Goal: Navigation & Orientation: Find specific page/section

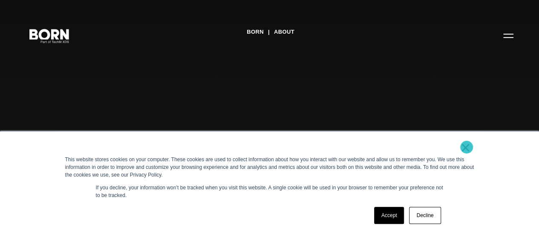
click at [467, 147] on link "×" at bounding box center [466, 148] width 10 height 8
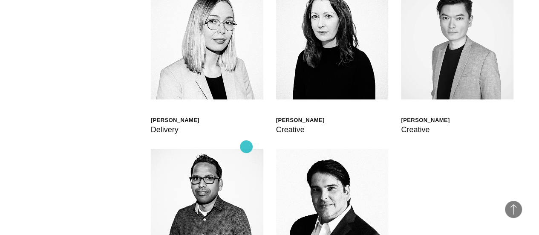
scroll to position [1950, 0]
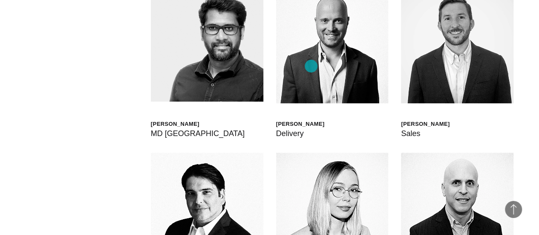
scroll to position [1954, 0]
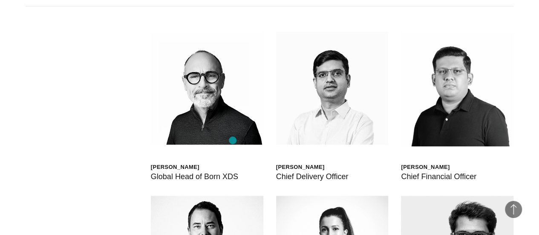
scroll to position [1960, 0]
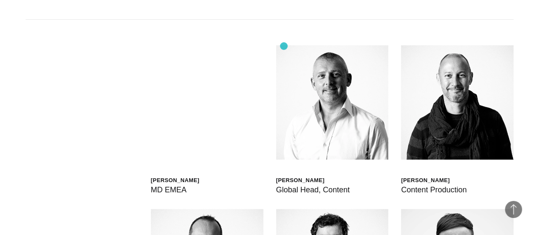
scroll to position [1891, 0]
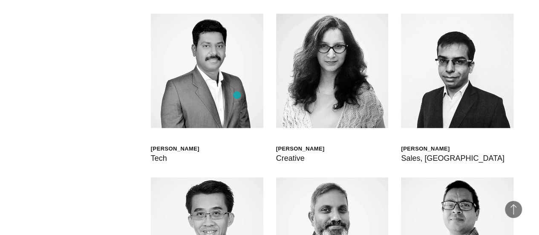
scroll to position [1922, 0]
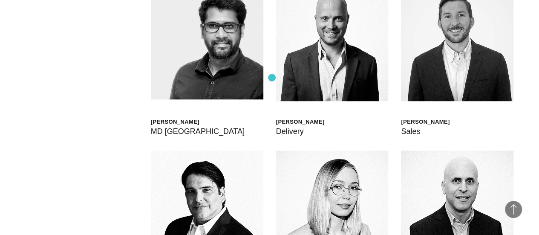
scroll to position [1949, 0]
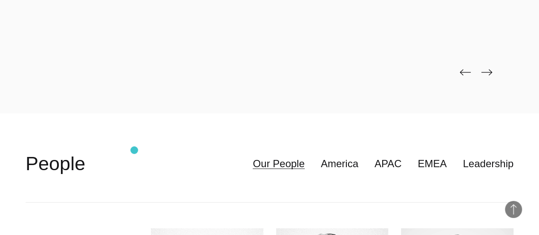
scroll to position [1712, 0]
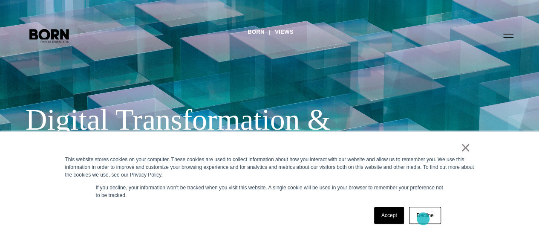
click at [423, 219] on link "Decline" at bounding box center [425, 215] width 32 height 17
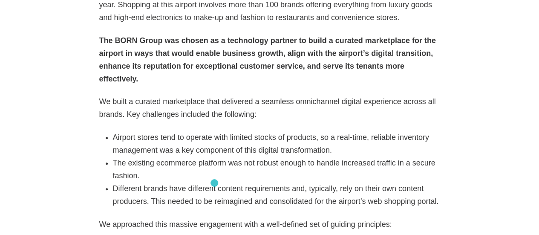
scroll to position [211, 0]
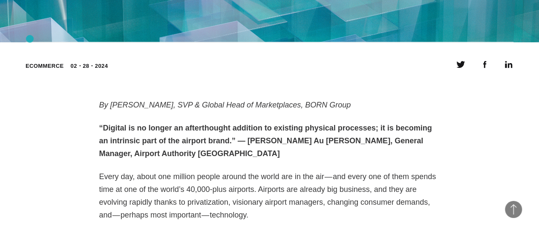
scroll to position [243, 0]
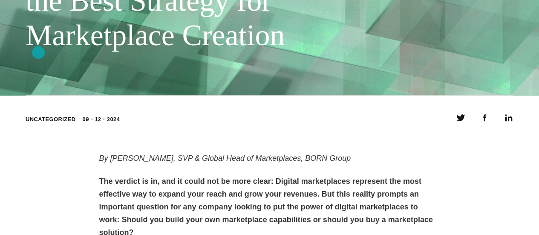
scroll to position [198, 0]
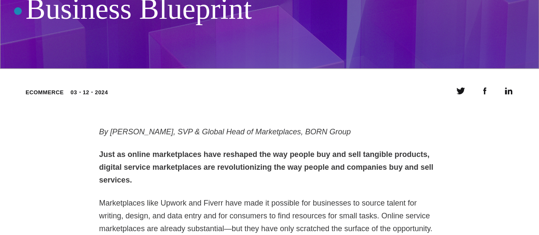
scroll to position [166, 0]
